Goal: Transaction & Acquisition: Download file/media

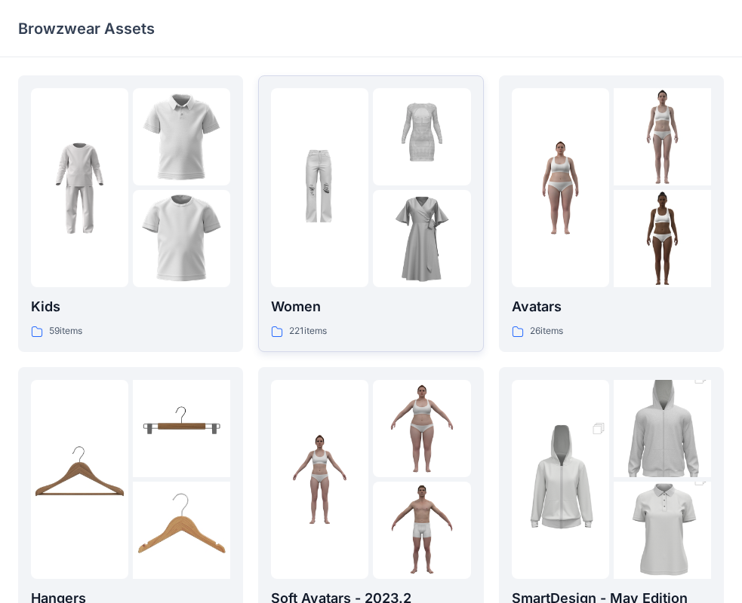
click at [357, 258] on div at bounding box center [319, 187] width 97 height 199
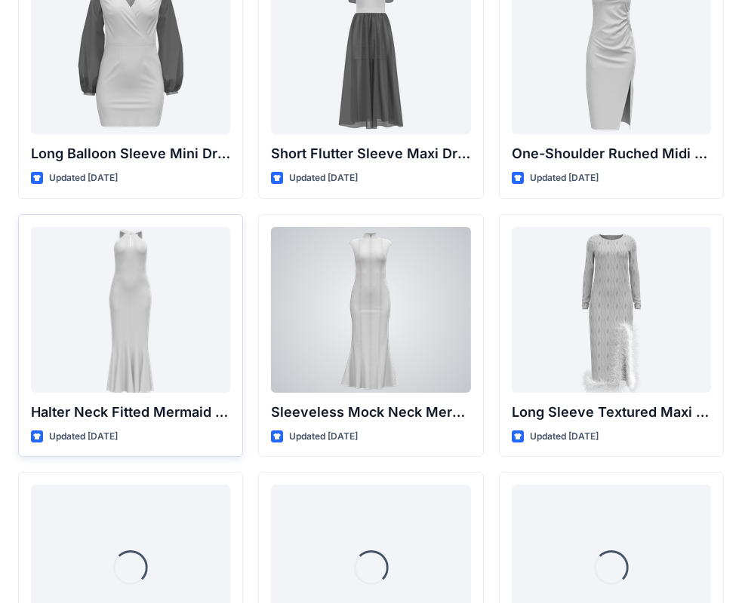
scroll to position [638, 0]
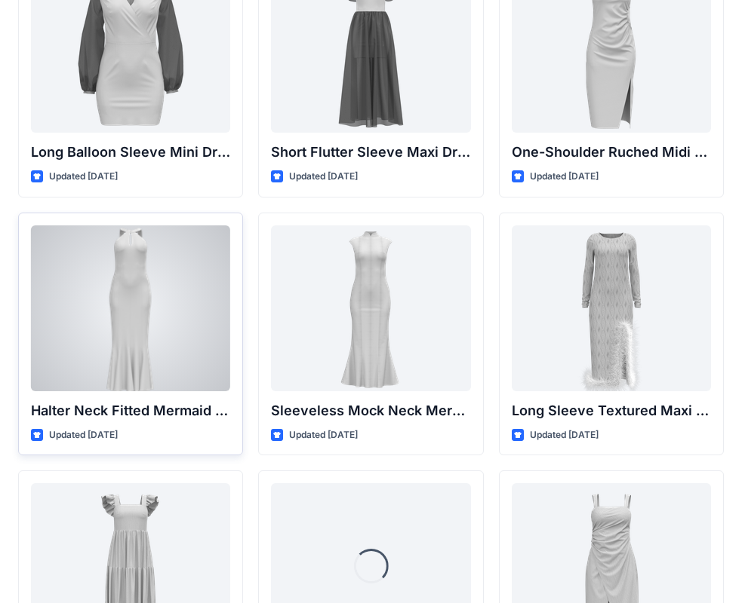
click at [210, 342] on div at bounding box center [130, 309] width 199 height 166
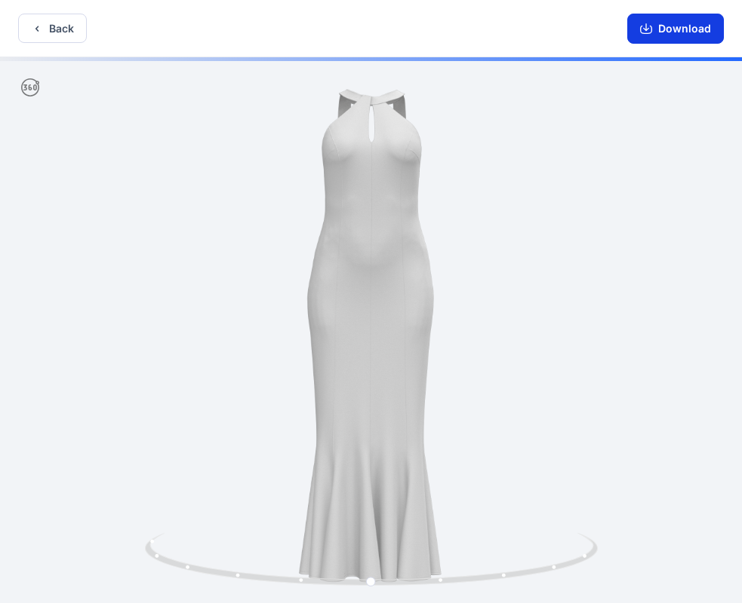
click at [656, 25] on button "Download" at bounding box center [675, 29] width 97 height 30
